Goal: Task Accomplishment & Management: Use online tool/utility

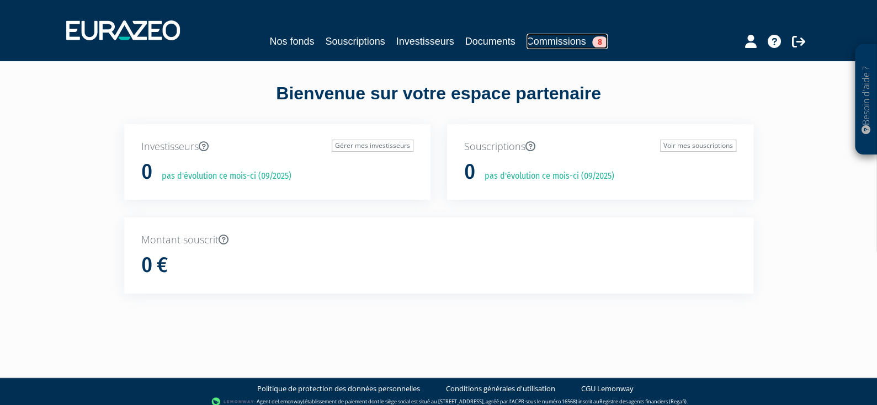
click at [600, 41] on span "8" at bounding box center [599, 42] width 15 height 12
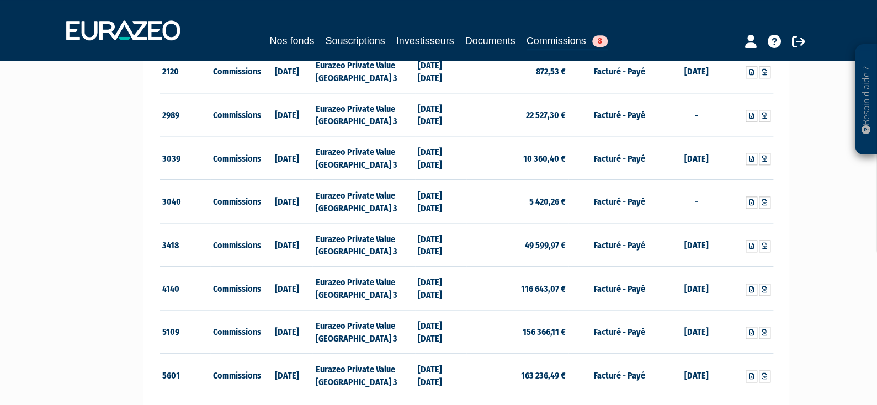
scroll to position [552, 0]
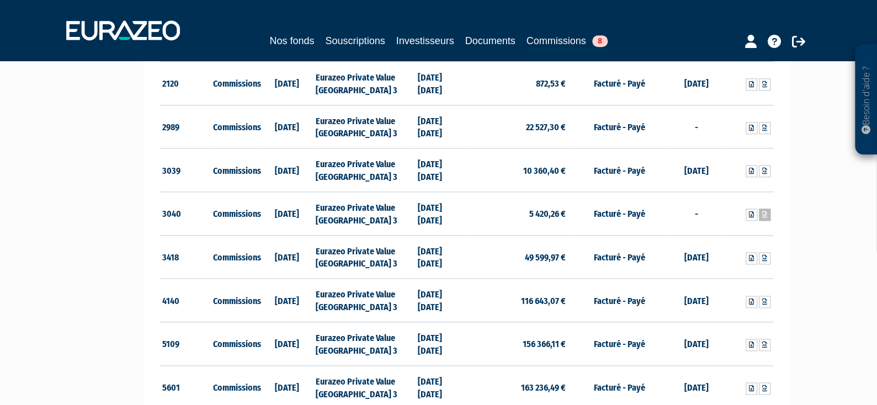
click at [764, 212] on icon at bounding box center [764, 214] width 5 height 7
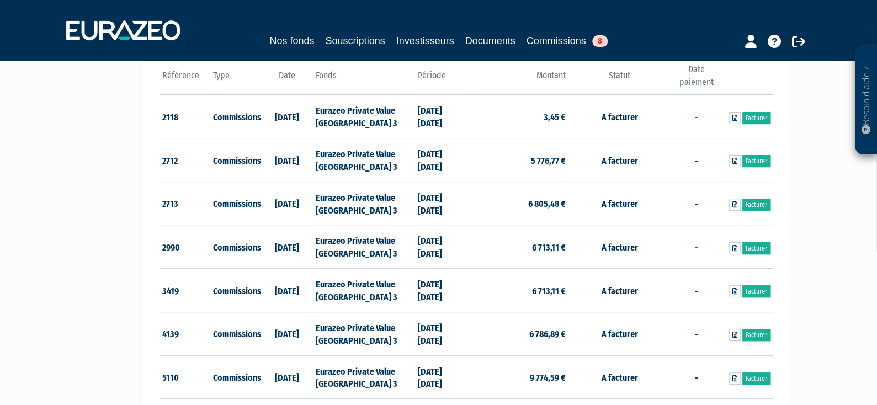
scroll to position [165, 0]
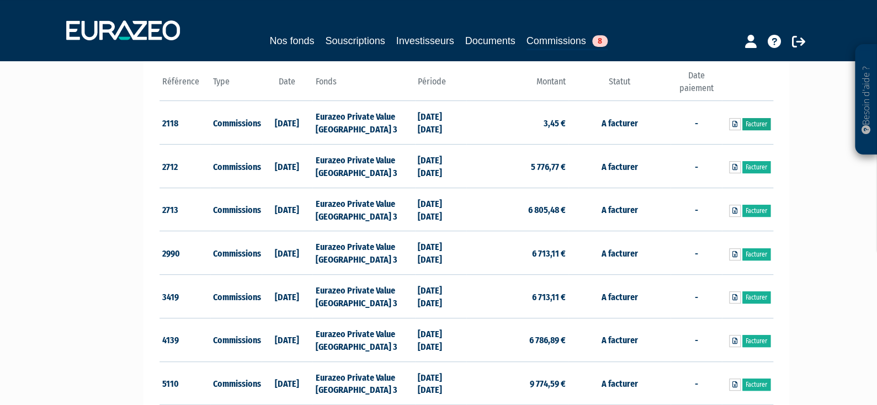
click at [755, 121] on link "Facturer" at bounding box center [756, 124] width 28 height 12
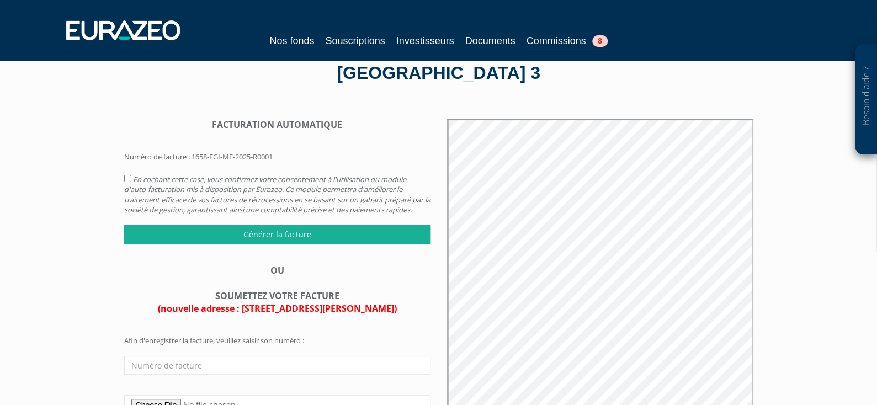
scroll to position [110, 0]
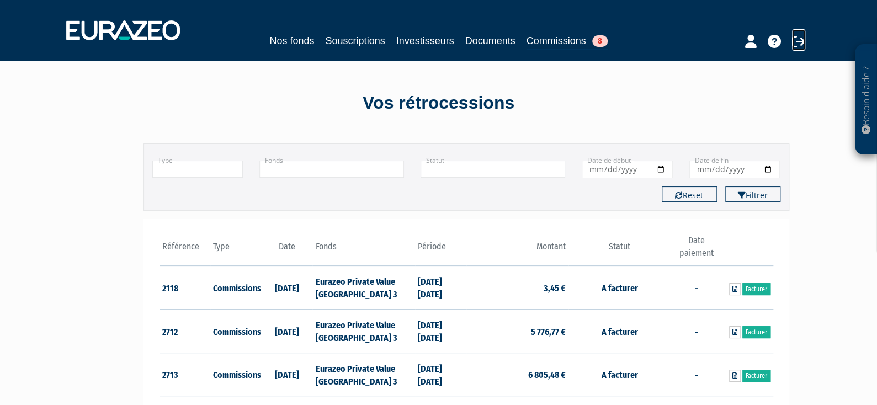
click at [797, 44] on icon at bounding box center [798, 41] width 13 height 13
